Goal: Task Accomplishment & Management: Use online tool/utility

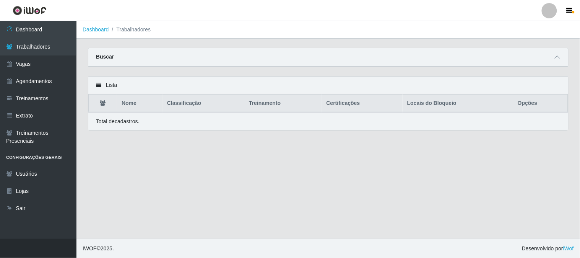
click at [60, 29] on link "Dashboard" at bounding box center [38, 29] width 76 height 17
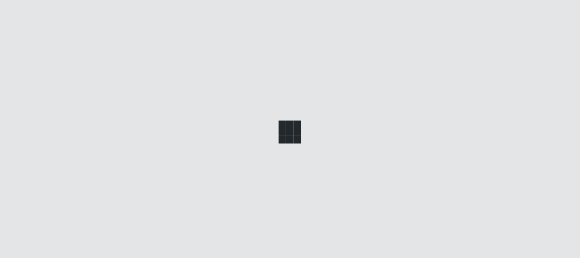
click at [60, 29] on link "Dashboard" at bounding box center [38, 29] width 76 height 17
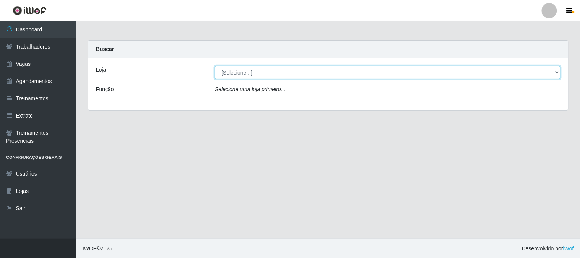
click at [270, 76] on select "[Selecione...] Sapore D'italia" at bounding box center [388, 72] width 346 height 13
select select "266"
click at [215, 66] on select "[Selecione...] Sapore D'italia" at bounding box center [388, 72] width 346 height 13
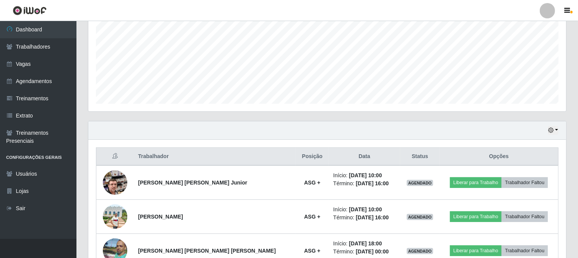
scroll to position [212, 0]
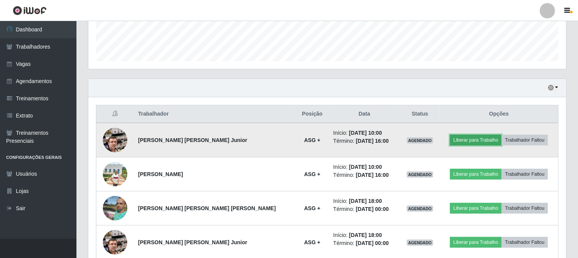
click at [455, 140] on button "Liberar para Trabalho" at bounding box center [476, 140] width 52 height 11
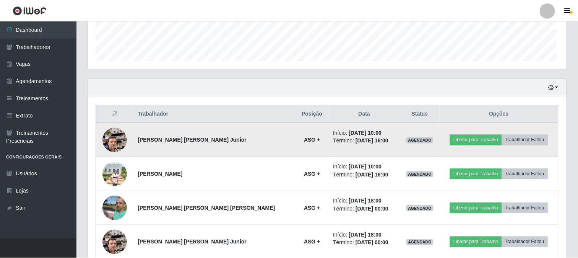
scroll to position [158, 478]
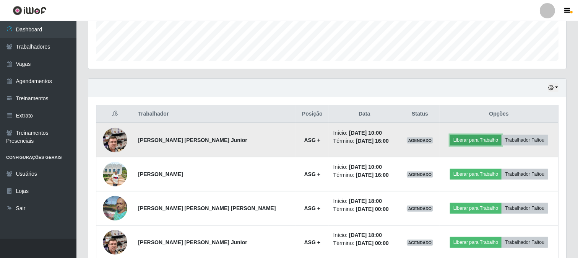
click at [471, 141] on button "Liberar para Trabalho" at bounding box center [476, 140] width 52 height 11
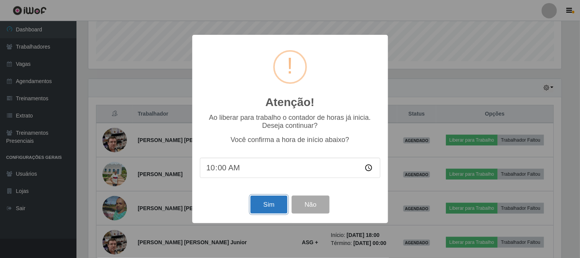
click at [274, 207] on button "Sim" at bounding box center [268, 204] width 37 height 18
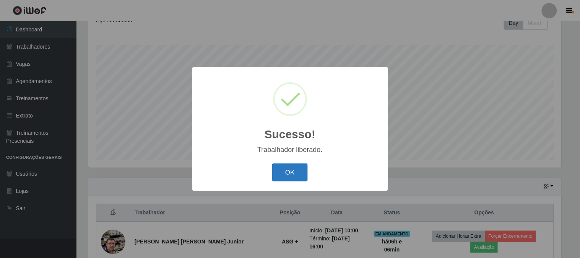
click at [289, 170] on button "OK" at bounding box center [290, 172] width 36 height 18
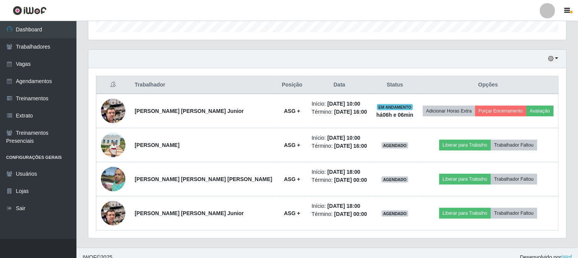
scroll to position [199, 0]
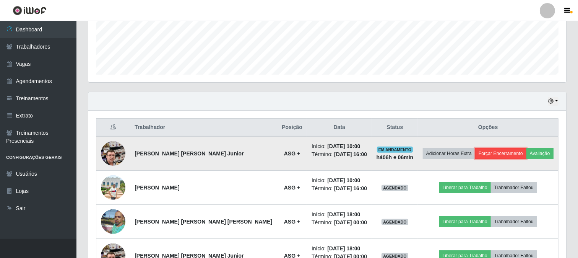
click at [488, 153] on button "Forçar Encerramento" at bounding box center [500, 153] width 51 height 11
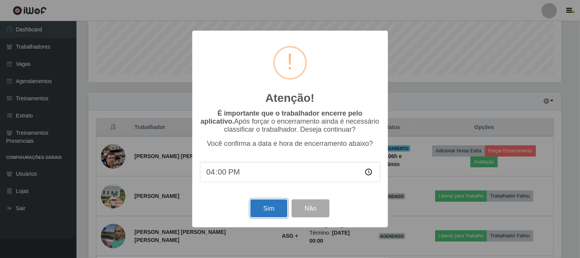
click at [262, 208] on button "Sim" at bounding box center [268, 208] width 37 height 18
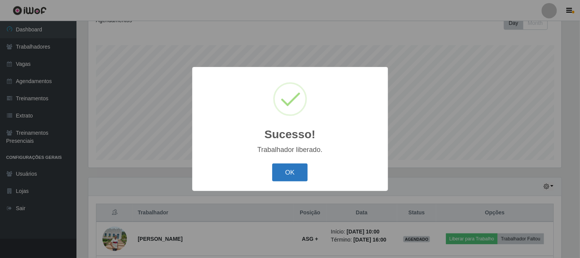
click at [288, 179] on button "OK" at bounding box center [290, 172] width 36 height 18
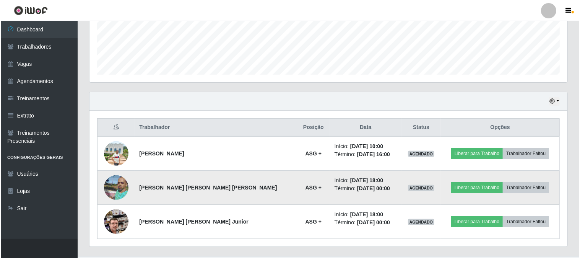
scroll to position [216, 0]
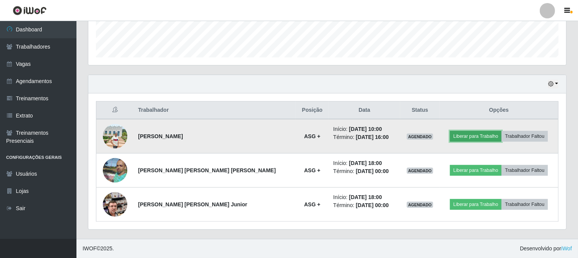
click at [467, 136] on button "Liberar para Trabalho" at bounding box center [476, 136] width 52 height 11
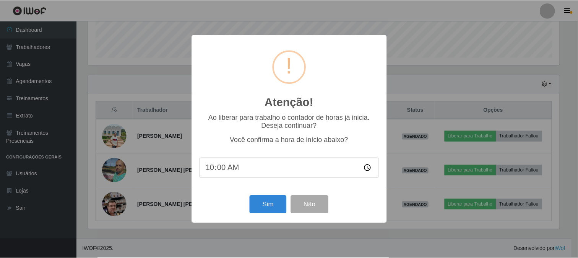
scroll to position [158, 473]
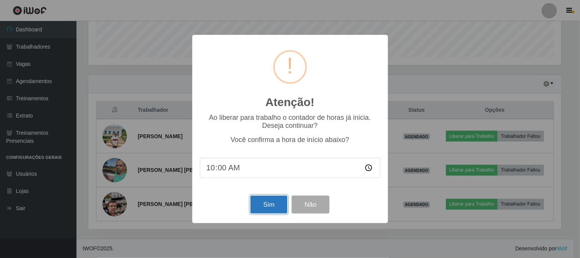
drag, startPoint x: 273, startPoint y: 203, endPoint x: 267, endPoint y: 202, distance: 5.8
click at [271, 203] on button "Sim" at bounding box center [268, 204] width 37 height 18
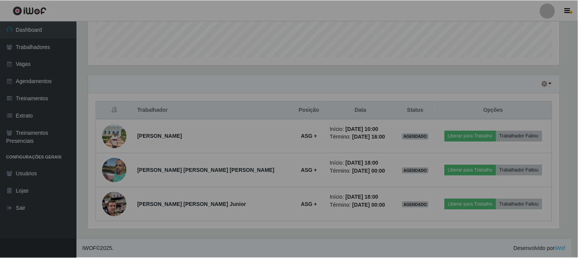
scroll to position [0, 0]
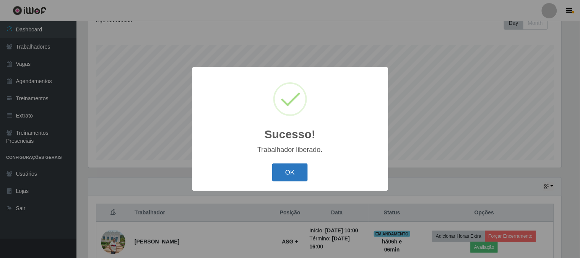
click at [283, 169] on button "OK" at bounding box center [290, 172] width 36 height 18
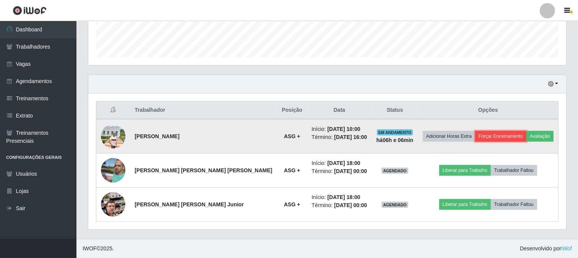
click at [492, 135] on button "Forçar Encerramento" at bounding box center [500, 136] width 51 height 11
click at [110, 138] on img at bounding box center [113, 136] width 24 height 24
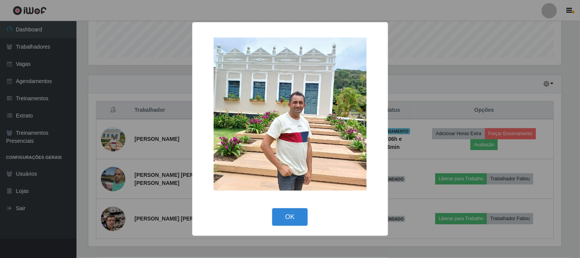
click at [114, 136] on div "× OK Cancel" at bounding box center [290, 129] width 580 height 258
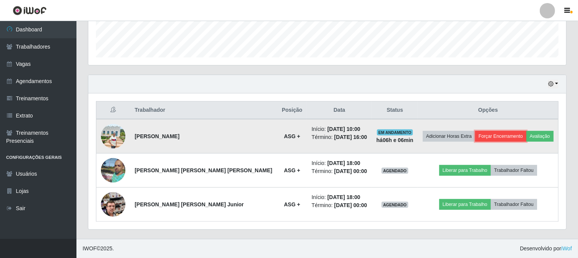
click at [483, 138] on button "Forçar Encerramento" at bounding box center [500, 136] width 51 height 11
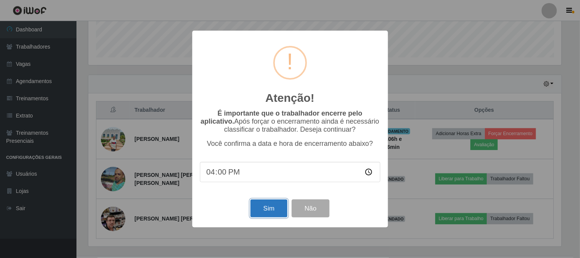
click at [261, 206] on button "Sim" at bounding box center [268, 208] width 37 height 18
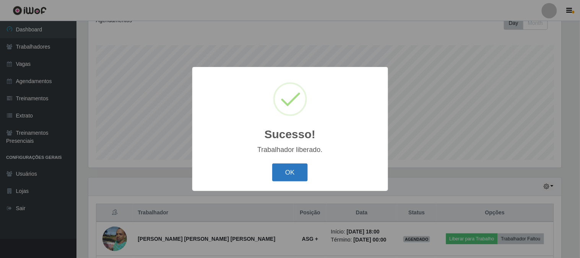
click at [283, 174] on button "OK" at bounding box center [290, 172] width 36 height 18
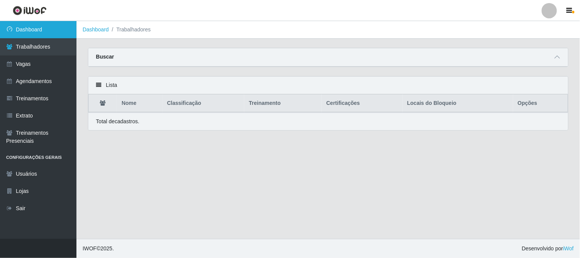
click at [35, 25] on link "Dashboard" at bounding box center [38, 29] width 76 height 17
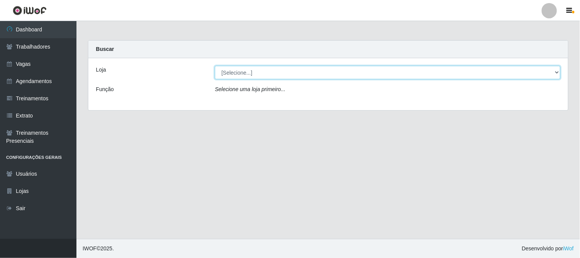
drag, startPoint x: 231, startPoint y: 71, endPoint x: 236, endPoint y: 76, distance: 7.3
click at [236, 70] on select "[Selecione...] Sapore D'italia" at bounding box center [388, 72] width 346 height 13
select select "266"
click at [215, 66] on select "[Selecione...] Sapore D'italia" at bounding box center [388, 72] width 346 height 13
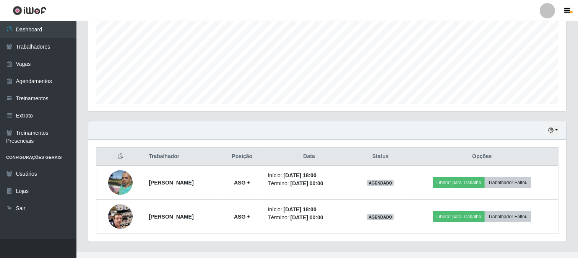
scroll to position [182, 0]
